Goal: Navigation & Orientation: Find specific page/section

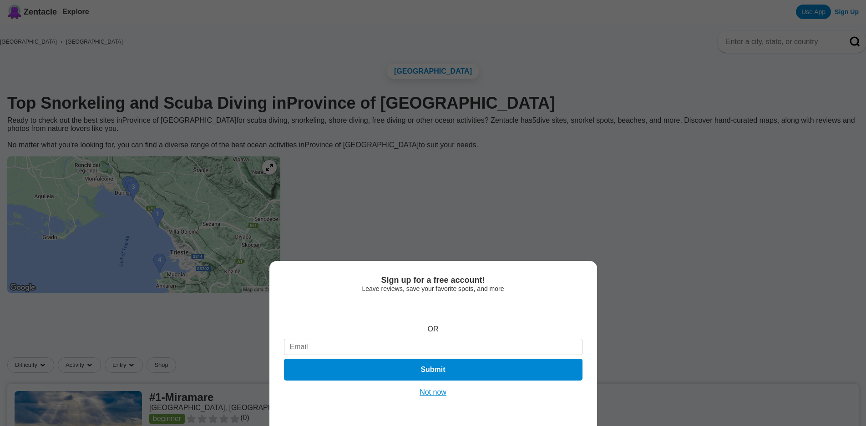
scroll to position [854, 0]
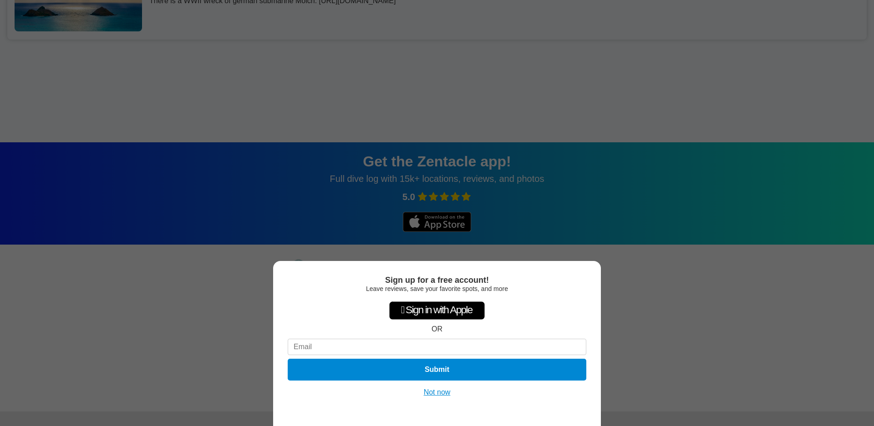
click at [436, 396] on button "Not now" at bounding box center [437, 392] width 32 height 9
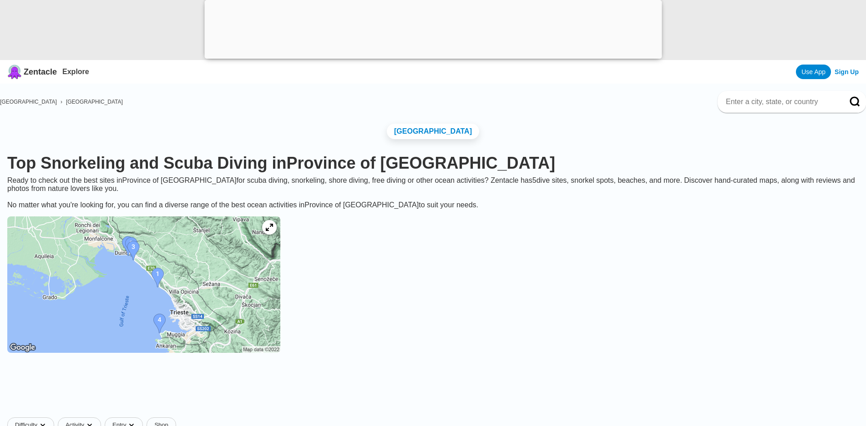
scroll to position [0, 0]
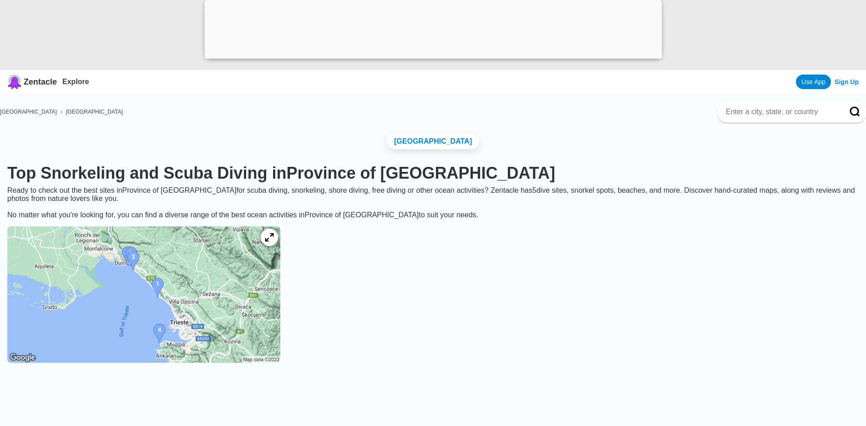
click at [278, 245] on div at bounding box center [269, 237] width 17 height 17
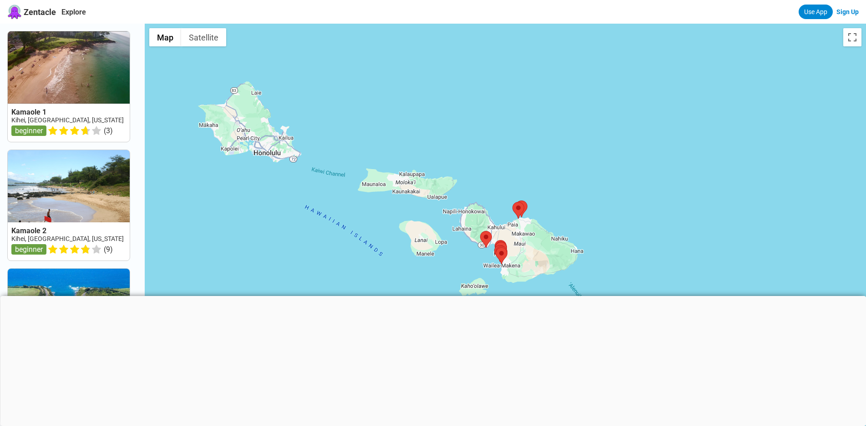
drag, startPoint x: 342, startPoint y: 151, endPoint x: 357, endPoint y: 241, distance: 91.3
click at [306, 296] on div at bounding box center [505, 237] width 721 height 426
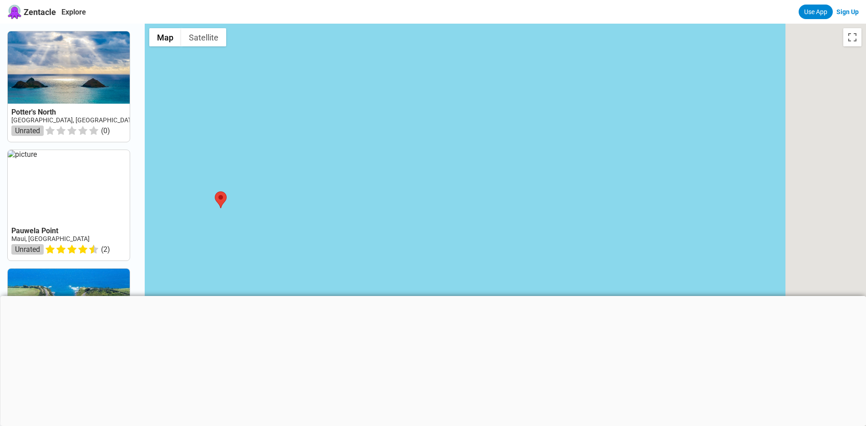
drag, startPoint x: 488, startPoint y: 164, endPoint x: 263, endPoint y: 211, distance: 229.8
click at [263, 211] on div at bounding box center [505, 237] width 721 height 426
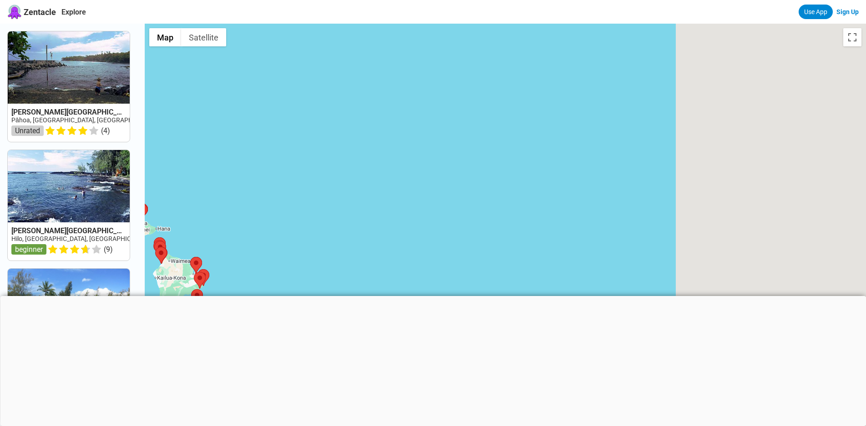
drag, startPoint x: 472, startPoint y: 172, endPoint x: 170, endPoint y: 183, distance: 302.4
click at [170, 183] on div at bounding box center [505, 237] width 721 height 426
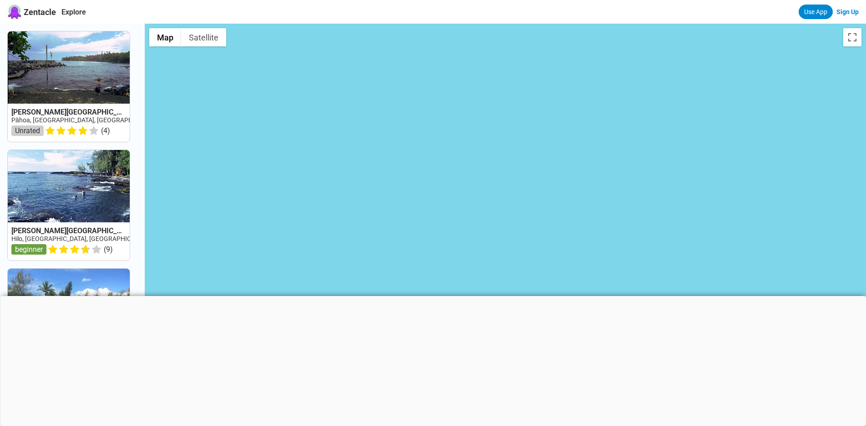
drag, startPoint x: 438, startPoint y: 133, endPoint x: 141, endPoint y: 147, distance: 297.5
click at [141, 147] on div "[PERSON_NAME][GEOGRAPHIC_DATA] ([GEOGRAPHIC_DATA]) [GEOGRAPHIC_DATA], [GEOGRAPH…" at bounding box center [433, 237] width 866 height 426
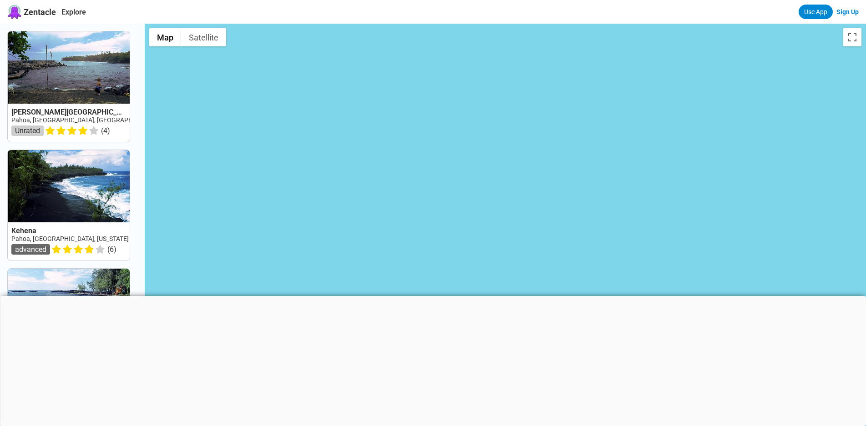
drag, startPoint x: 474, startPoint y: 116, endPoint x: 213, endPoint y: 149, distance: 262.5
click at [214, 149] on div at bounding box center [505, 237] width 721 height 426
drag, startPoint x: 558, startPoint y: 120, endPoint x: 133, endPoint y: 159, distance: 426.4
click at [120, 162] on div "[PERSON_NAME][GEOGRAPHIC_DATA] ([GEOGRAPHIC_DATA]) [GEOGRAPHIC_DATA], [GEOGRAPH…" at bounding box center [433, 237] width 866 height 426
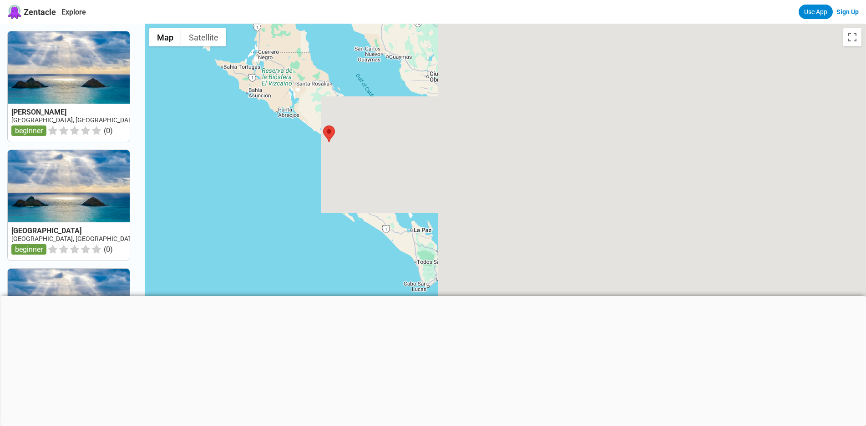
drag, startPoint x: 589, startPoint y: 113, endPoint x: 0, endPoint y: 182, distance: 592.9
click at [0, 182] on div "[GEOGRAPHIC_DATA] [GEOGRAPHIC_DATA], [GEOGRAPHIC_DATA][US_STATE] beginner ( 0 )…" at bounding box center [433, 237] width 866 height 426
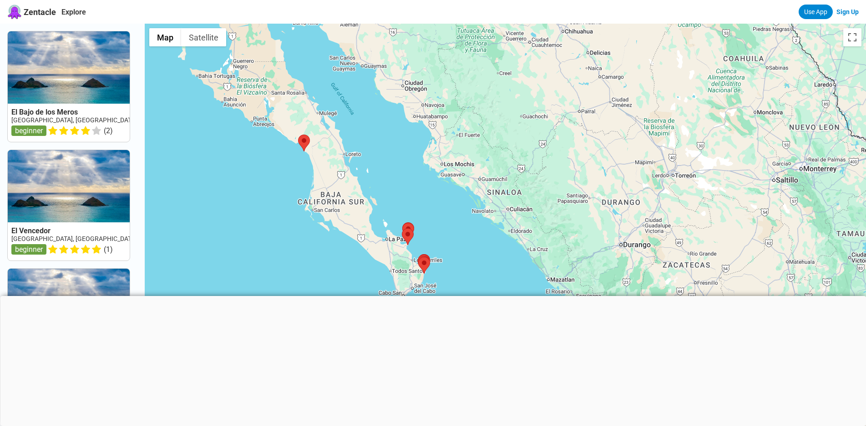
drag, startPoint x: 554, startPoint y: 120, endPoint x: 493, endPoint y: 134, distance: 62.9
click at [493, 134] on div at bounding box center [505, 237] width 721 height 426
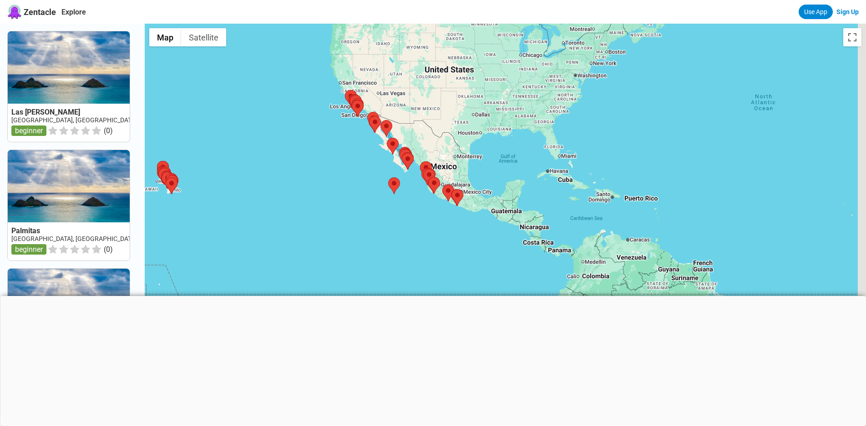
drag, startPoint x: 516, startPoint y: 130, endPoint x: 269, endPoint y: 178, distance: 251.7
click at [263, 180] on div at bounding box center [505, 237] width 721 height 426
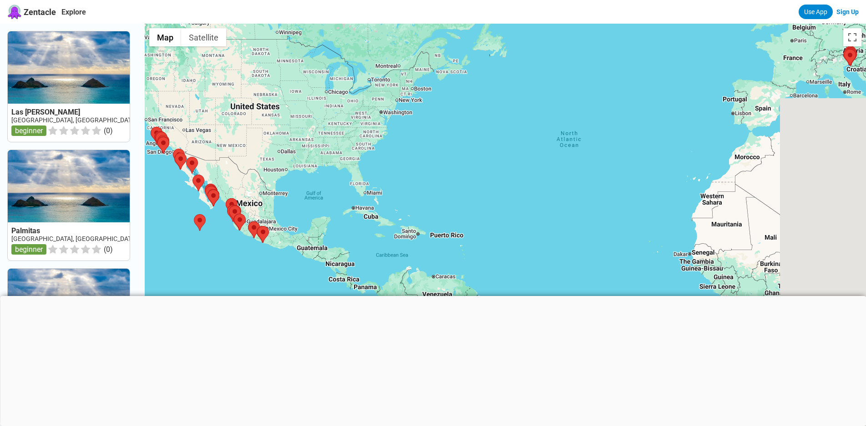
drag, startPoint x: 536, startPoint y: 116, endPoint x: 408, endPoint y: 175, distance: 140.3
click at [281, 208] on div at bounding box center [505, 237] width 721 height 426
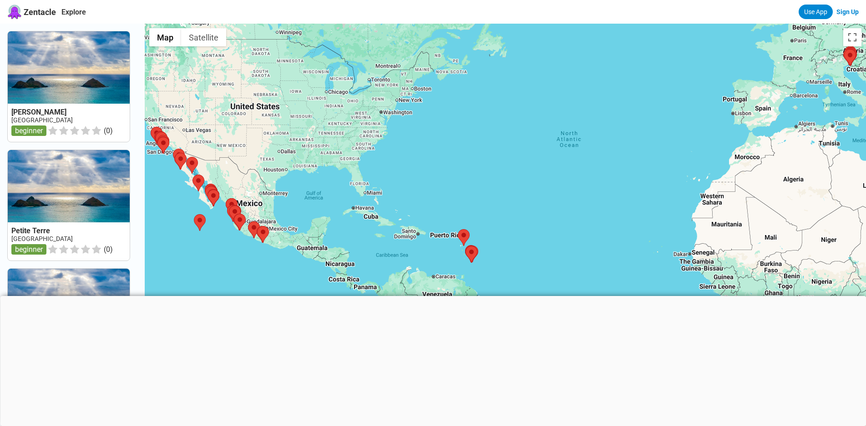
drag, startPoint x: 624, startPoint y: 133, endPoint x: 243, endPoint y: 162, distance: 382.0
click at [243, 162] on div at bounding box center [505, 237] width 721 height 426
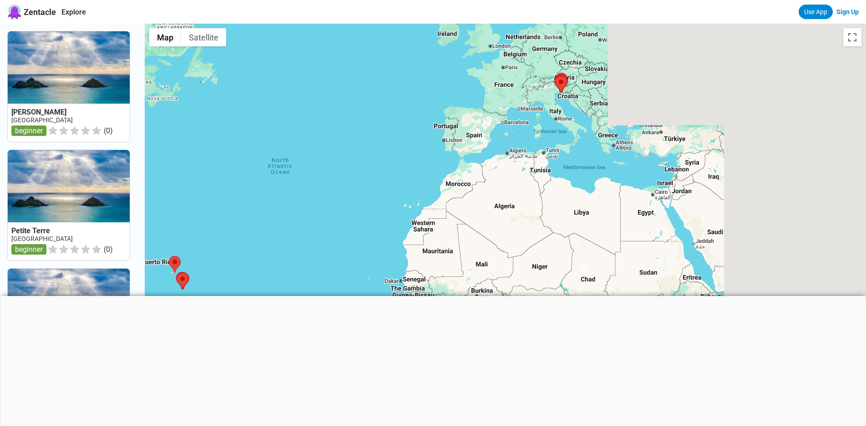
drag, startPoint x: 639, startPoint y: 129, endPoint x: 244, endPoint y: 170, distance: 397.6
click at [249, 169] on div at bounding box center [505, 237] width 721 height 426
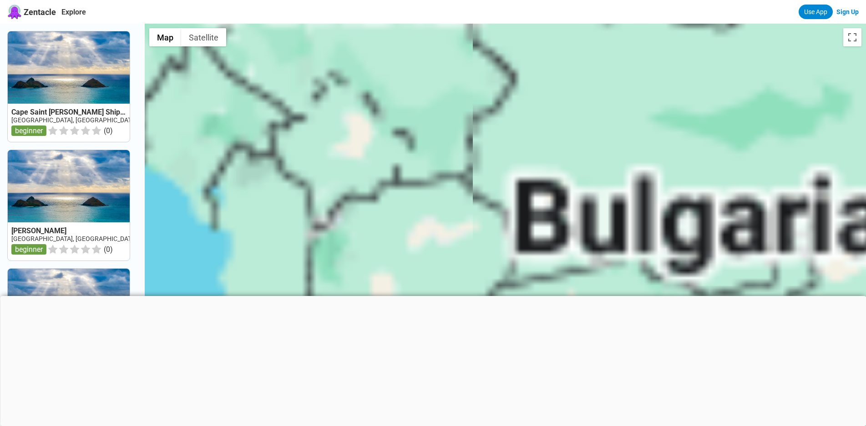
drag, startPoint x: 234, startPoint y: 129, endPoint x: 411, endPoint y: 205, distance: 192.0
click at [411, 205] on div at bounding box center [505, 237] width 721 height 426
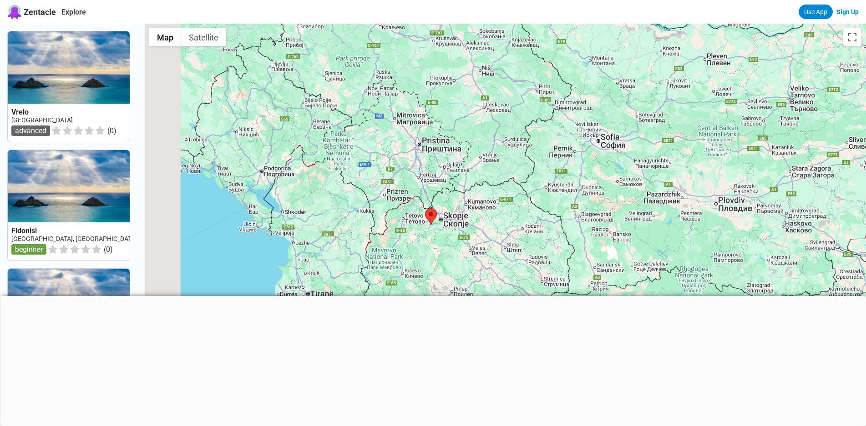
drag, startPoint x: 218, startPoint y: 166, endPoint x: 440, endPoint y: 205, distance: 225.1
click at [439, 204] on div at bounding box center [505, 237] width 721 height 426
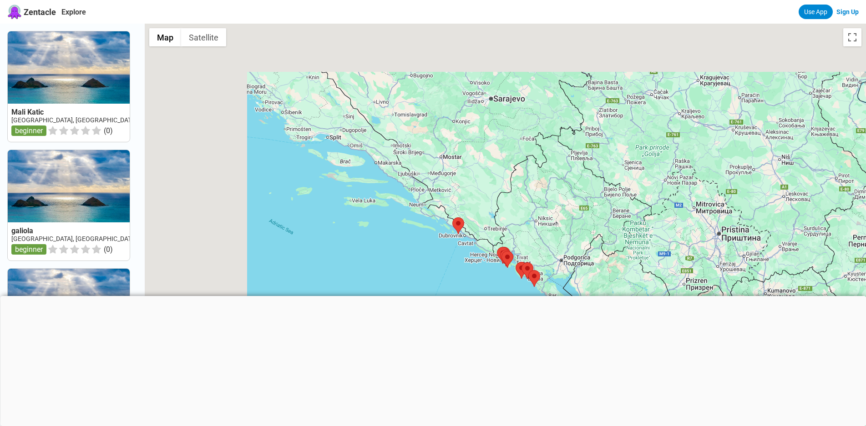
drag, startPoint x: 222, startPoint y: 138, endPoint x: 347, endPoint y: 194, distance: 136.5
click at [346, 193] on div at bounding box center [505, 237] width 721 height 426
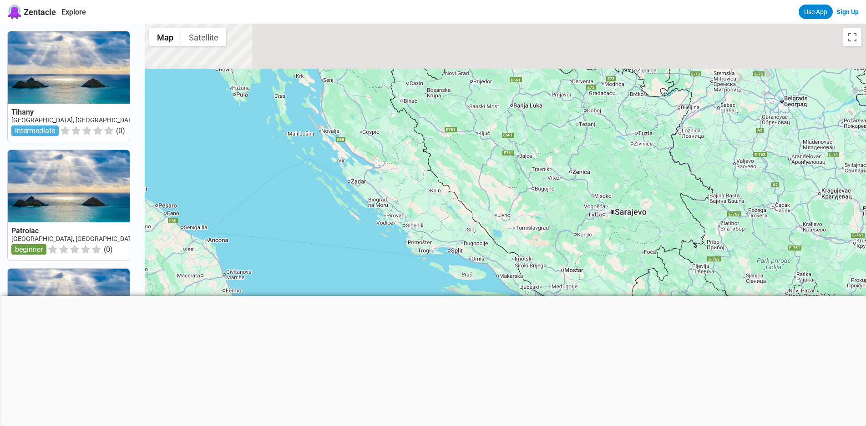
drag, startPoint x: 259, startPoint y: 130, endPoint x: 383, endPoint y: 248, distance: 171.0
click at [383, 248] on div at bounding box center [505, 237] width 721 height 426
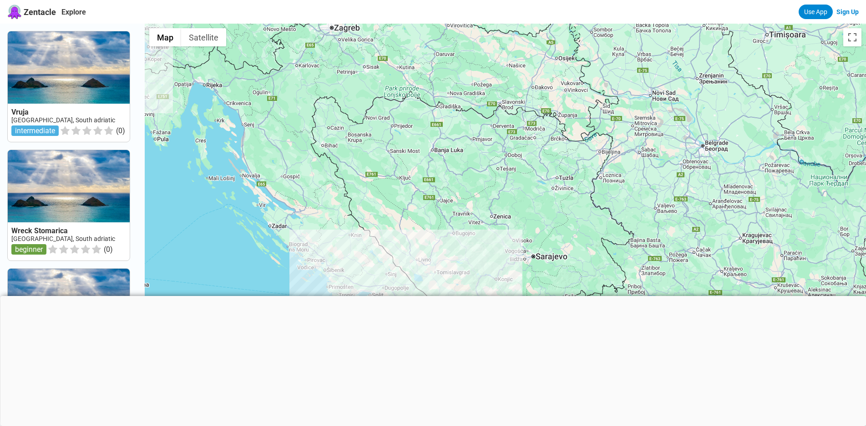
drag, startPoint x: 465, startPoint y: 185, endPoint x: 309, endPoint y: 253, distance: 170.0
click at [309, 253] on div at bounding box center [505, 237] width 721 height 426
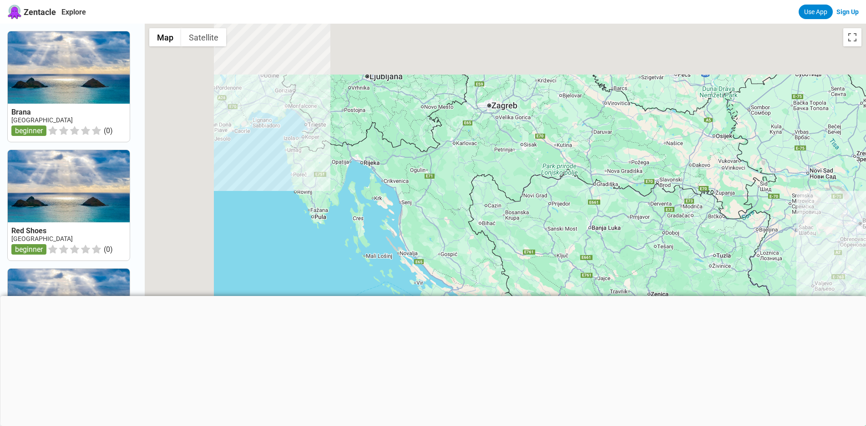
drag, startPoint x: 220, startPoint y: 174, endPoint x: 440, endPoint y: 234, distance: 228.0
click at [440, 234] on div at bounding box center [505, 237] width 721 height 426
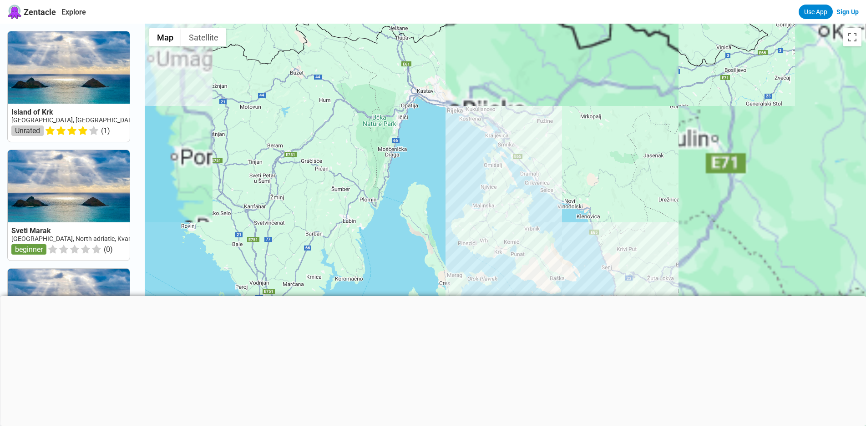
drag, startPoint x: 289, startPoint y: 120, endPoint x: 383, endPoint y: 208, distance: 128.5
click at [380, 234] on div at bounding box center [505, 237] width 721 height 426
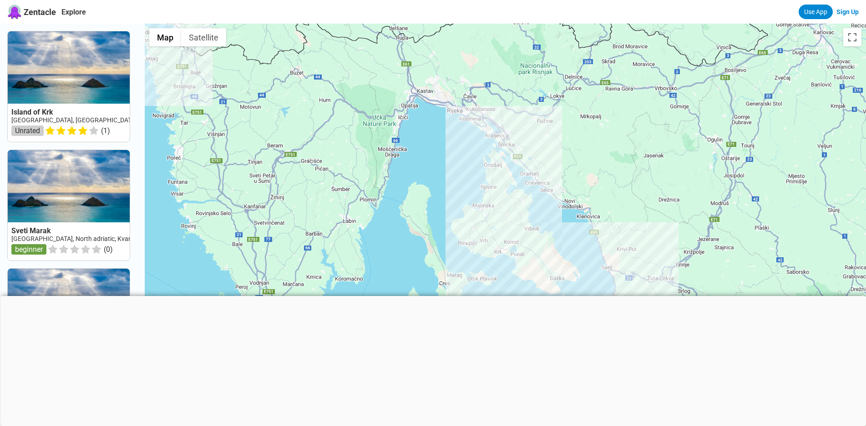
drag, startPoint x: 324, startPoint y: 123, endPoint x: 426, endPoint y: 270, distance: 179.2
click at [427, 274] on div at bounding box center [505, 237] width 721 height 426
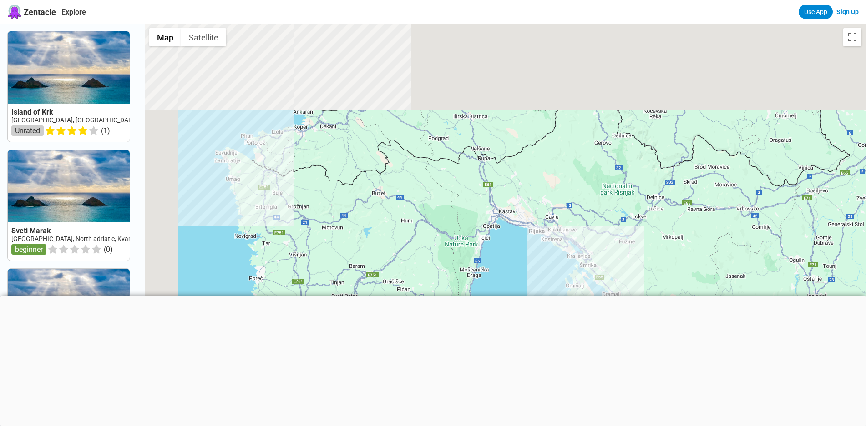
drag, startPoint x: 316, startPoint y: 101, endPoint x: 403, endPoint y: 233, distance: 157.9
click at [403, 233] on div at bounding box center [505, 237] width 721 height 426
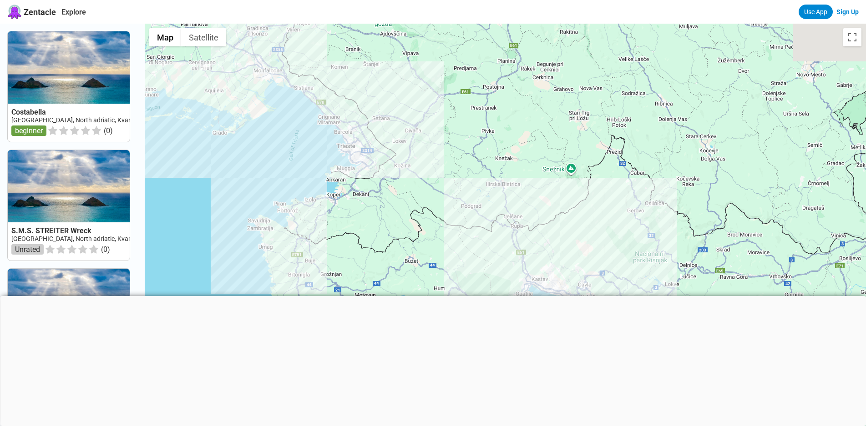
drag, startPoint x: 302, startPoint y: 133, endPoint x: 321, endPoint y: 176, distance: 46.4
click at [321, 175] on div at bounding box center [505, 237] width 721 height 426
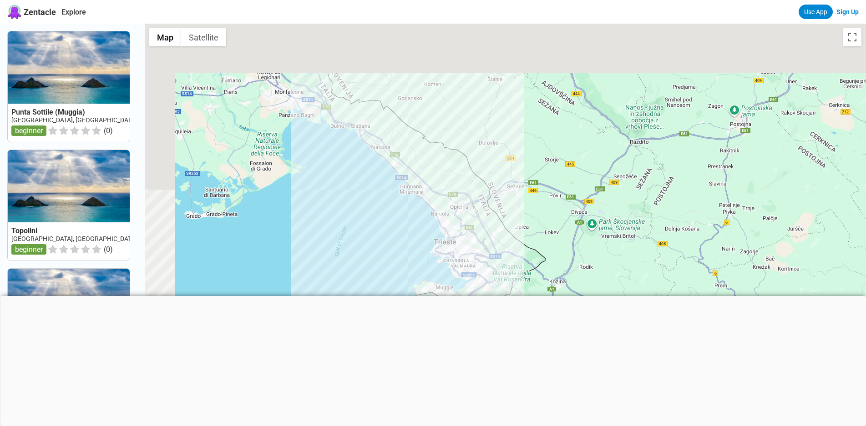
drag, startPoint x: 315, startPoint y: 131, endPoint x: 399, endPoint y: 238, distance: 135.8
click at [399, 238] on div at bounding box center [505, 237] width 721 height 426
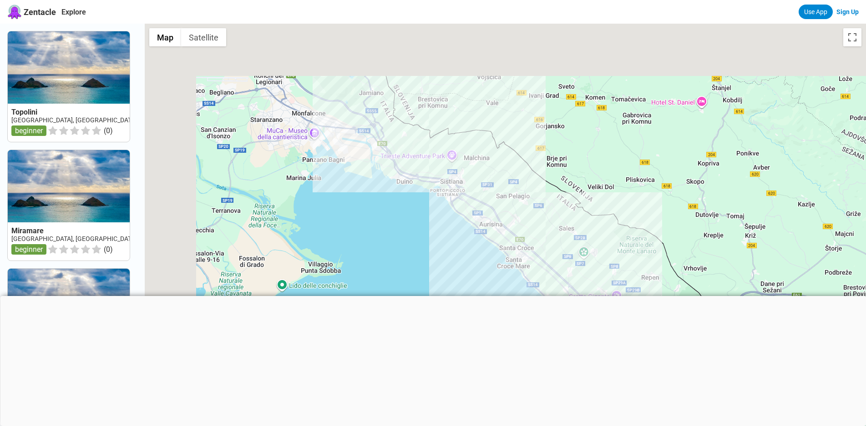
drag, startPoint x: 287, startPoint y: 167, endPoint x: 377, endPoint y: 266, distance: 134.4
click at [377, 266] on div at bounding box center [505, 237] width 721 height 426
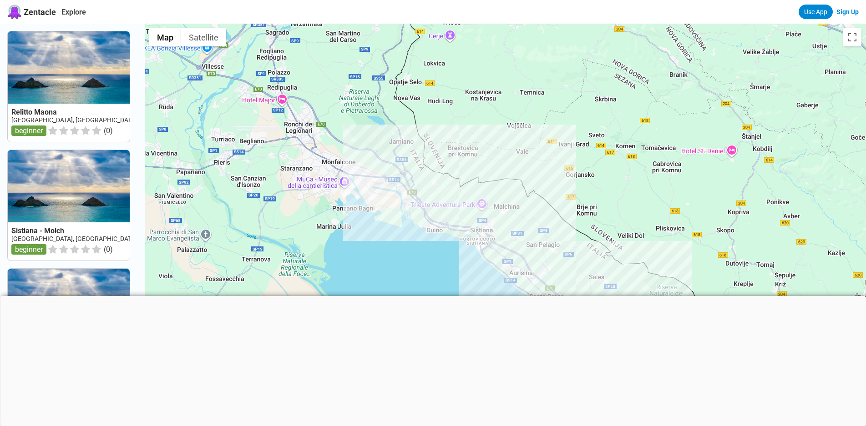
drag, startPoint x: 333, startPoint y: 212, endPoint x: 363, endPoint y: 263, distance: 59.3
click at [363, 263] on div at bounding box center [505, 237] width 721 height 426
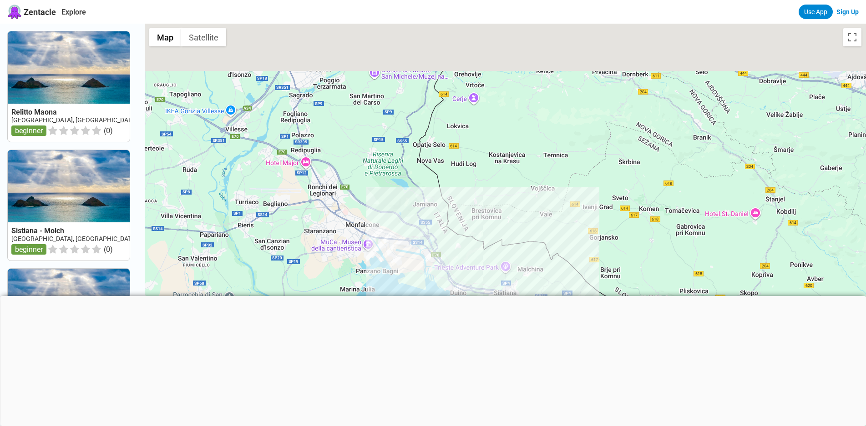
drag, startPoint x: 272, startPoint y: 202, endPoint x: 297, endPoint y: 271, distance: 73.6
click at [297, 271] on div at bounding box center [505, 237] width 721 height 426
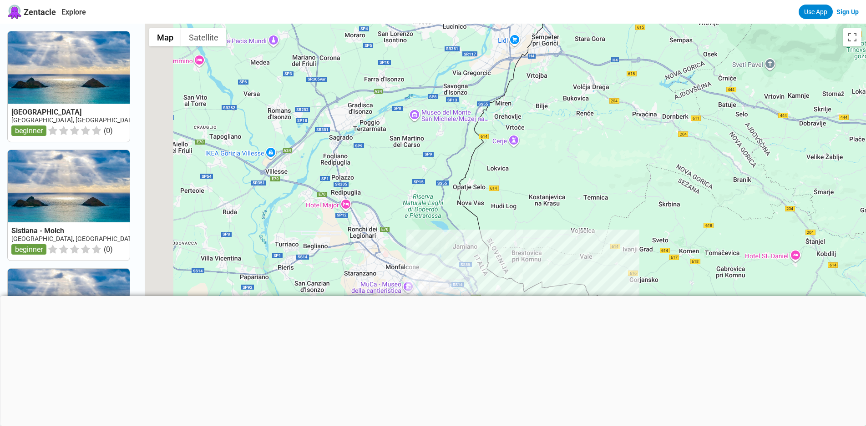
drag, startPoint x: 404, startPoint y: 214, endPoint x: 441, endPoint y: 252, distance: 53.1
click at [441, 252] on div at bounding box center [505, 237] width 721 height 426
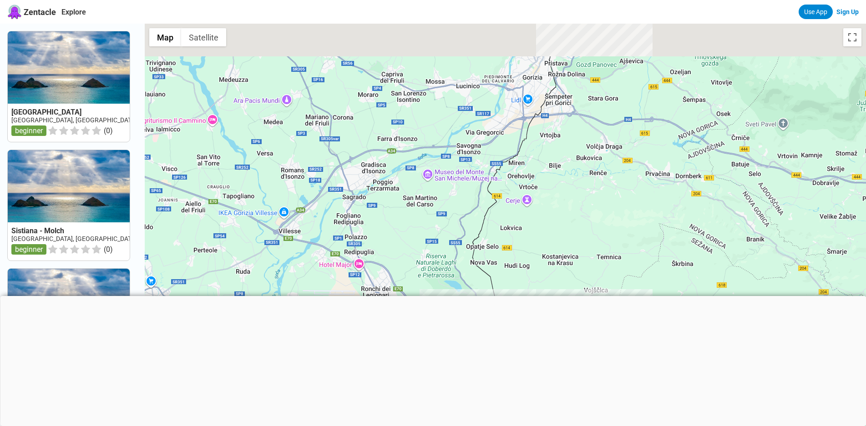
drag, startPoint x: 416, startPoint y: 189, endPoint x: 427, endPoint y: 246, distance: 58.0
click at [427, 246] on div at bounding box center [505, 237] width 721 height 426
